Goal: Task Accomplishment & Management: Complete application form

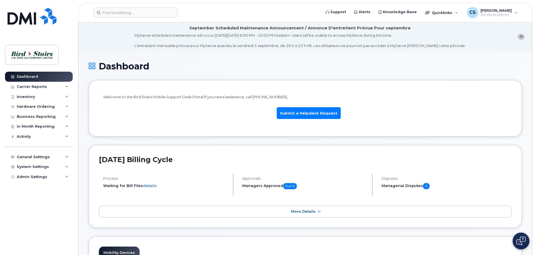
click at [244, 98] on p "Welcome to the Bird Stairs Mobile Support Desk Portal If you need assistance, c…" at bounding box center [305, 96] width 404 height 5
drag, startPoint x: 241, startPoint y: 98, endPoint x: 156, endPoint y: 97, distance: 84.7
click at [156, 97] on p "Welcome to the Bird Stairs Mobile Support Desk Portal If you need assistance, c…" at bounding box center [305, 96] width 404 height 5
click at [153, 97] on p "Welcome to the Bird Stairs Mobile Support Desk Portal If you need assistance, c…" at bounding box center [305, 96] width 404 height 5
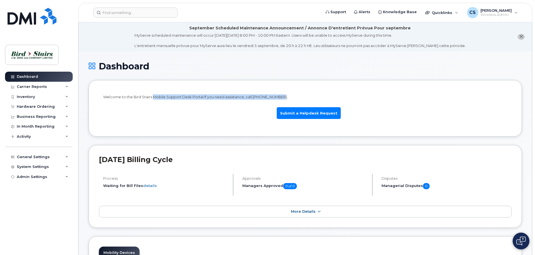
drag, startPoint x: 153, startPoint y: 97, endPoint x: 292, endPoint y: 98, distance: 139.0
click at [292, 98] on p "Welcome to the Bird Stairs Mobile Support Desk Portal If you need assistance, c…" at bounding box center [305, 96] width 404 height 5
drag, startPoint x: 292, startPoint y: 98, endPoint x: 98, endPoint y: 97, distance: 194.9
click at [98, 97] on li "Welcome to the Bird Stairs Mobile Support Desk Portal If you need assistance, c…" at bounding box center [305, 108] width 433 height 56
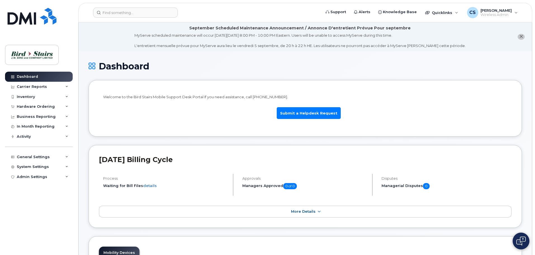
click at [130, 113] on ul "Submit a Helpdesk Request" at bounding box center [305, 113] width 404 height 22
click at [302, 116] on link "Submit a Helpdesk Request" at bounding box center [309, 113] width 64 height 12
